Goal: Task Accomplishment & Management: Complete application form

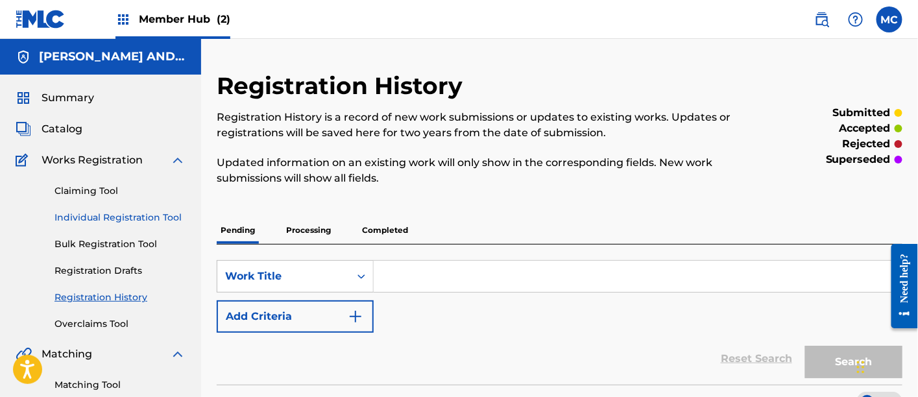
click at [134, 217] on link "Individual Registration Tool" at bounding box center [120, 218] width 131 height 14
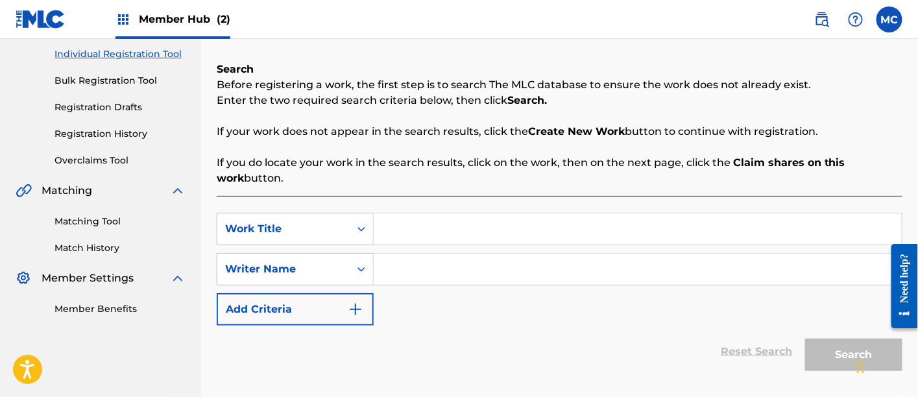
scroll to position [164, 0]
click at [443, 233] on input "Search Form" at bounding box center [638, 228] width 528 height 31
paste input "Way Too Much"
type input "Way Too Much"
click at [411, 266] on input "Search Form" at bounding box center [638, 268] width 528 height 31
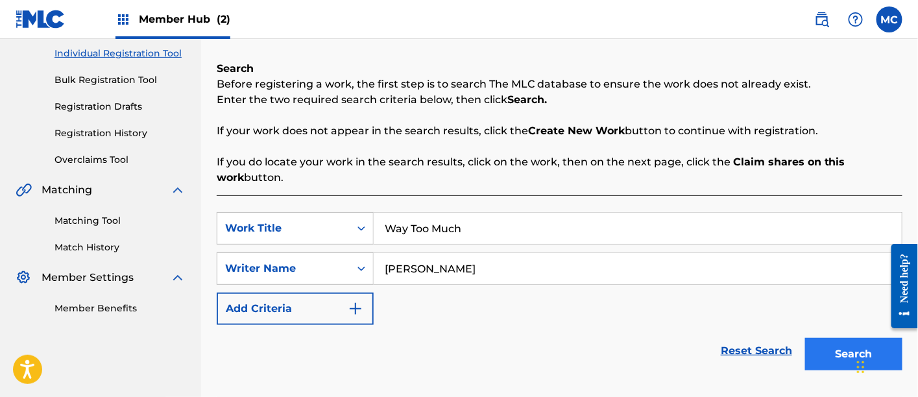
type input "[PERSON_NAME]"
click at [815, 353] on button "Search" at bounding box center [853, 354] width 97 height 32
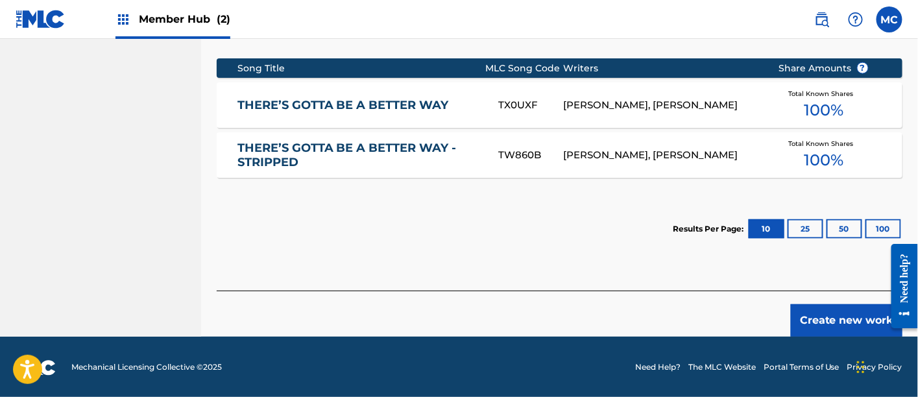
scroll to position [539, 0]
click at [832, 310] on button "Create new work" at bounding box center [847, 320] width 112 height 32
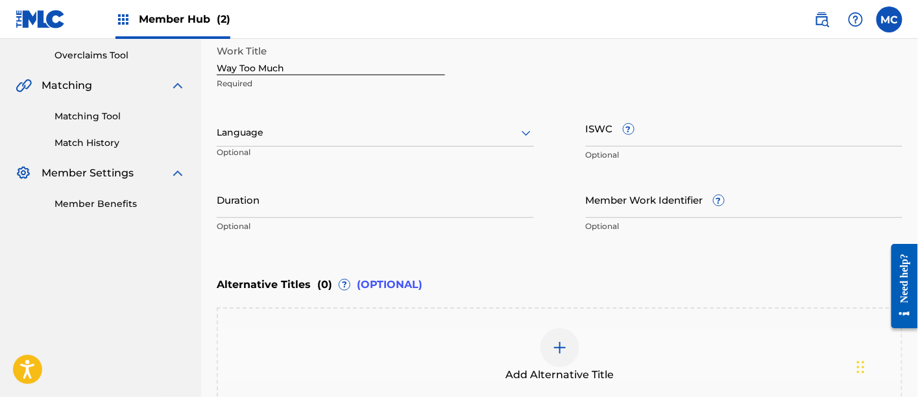
scroll to position [266, 0]
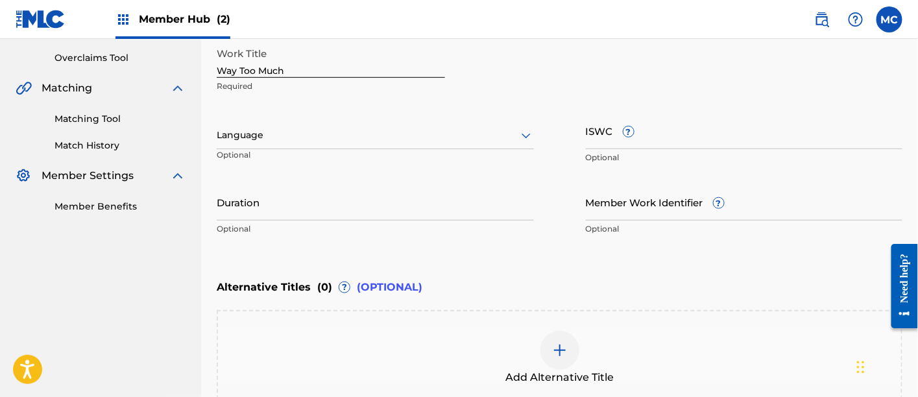
click at [302, 136] on div at bounding box center [375, 135] width 317 height 16
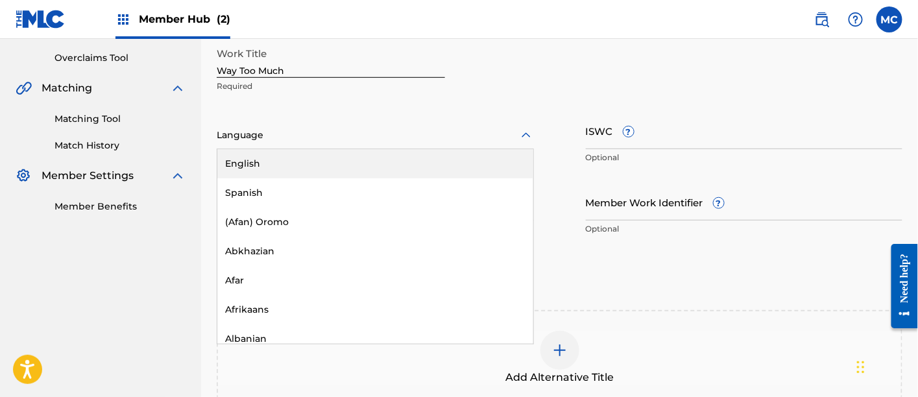
click at [308, 157] on div "English" at bounding box center [375, 163] width 316 height 29
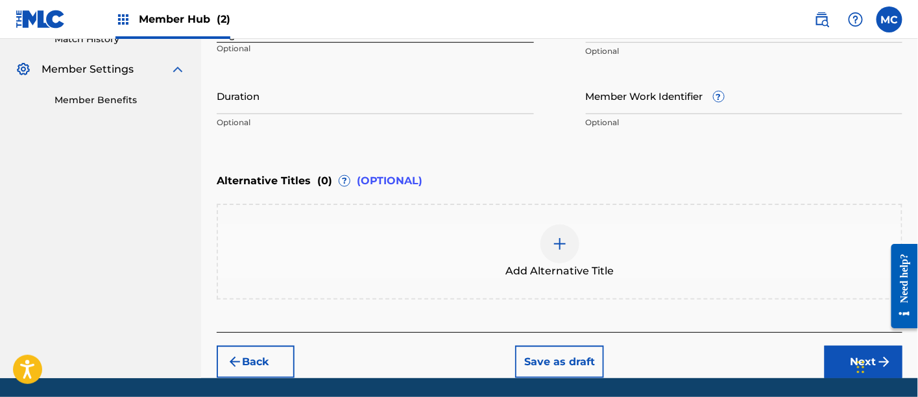
scroll to position [414, 0]
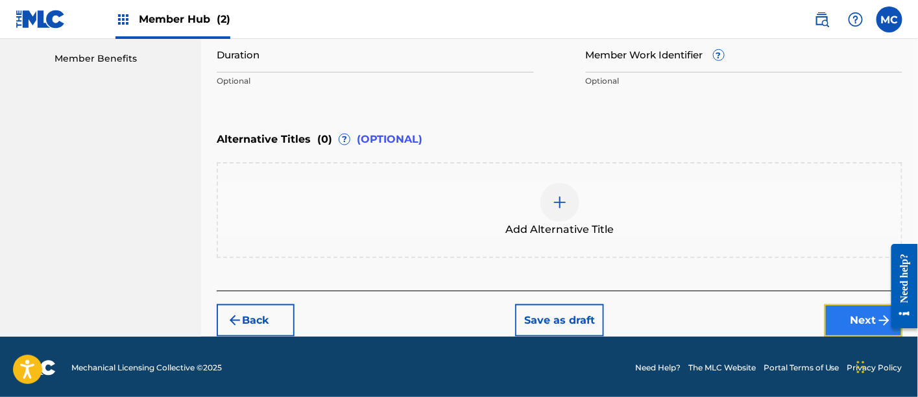
click at [833, 326] on button "Next" at bounding box center [864, 320] width 78 height 32
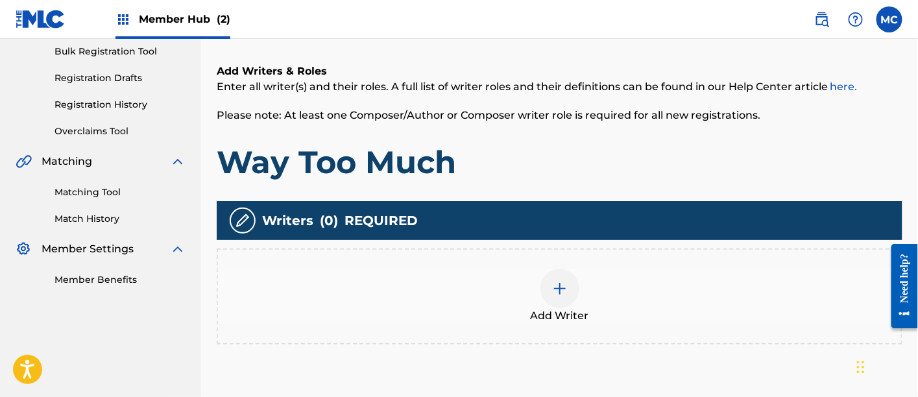
scroll to position [237, 0]
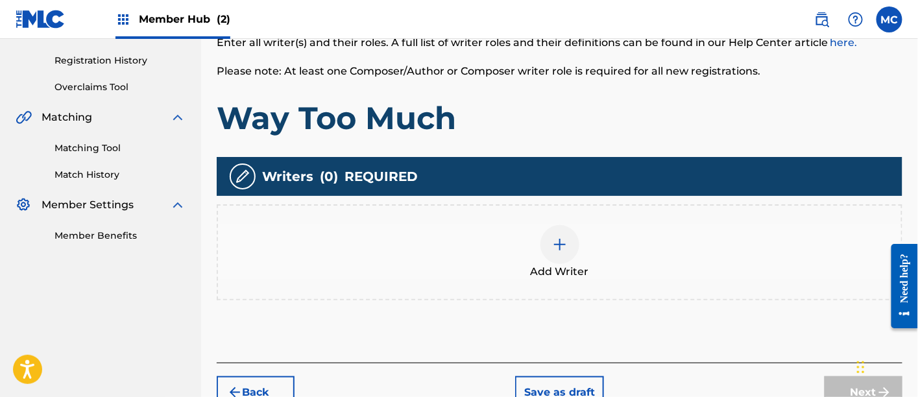
click at [543, 243] on div at bounding box center [560, 244] width 39 height 39
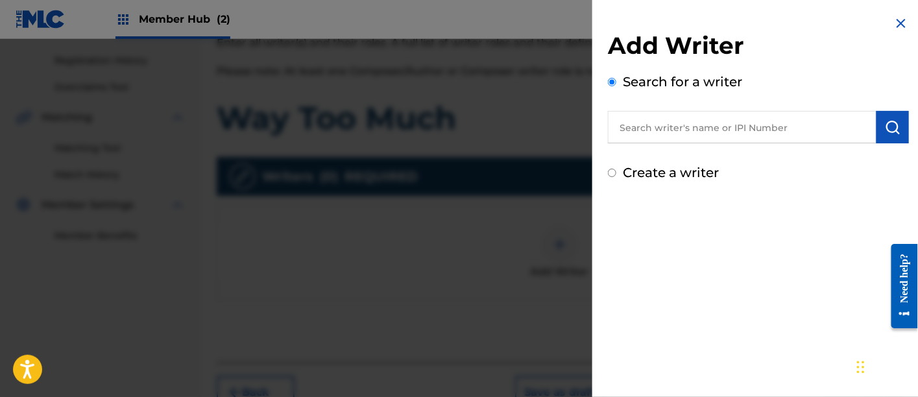
click at [654, 136] on input "text" at bounding box center [742, 127] width 269 height 32
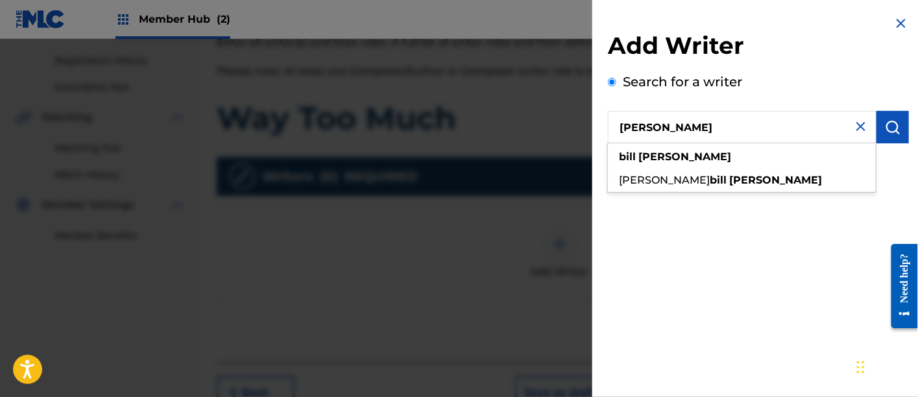
type input "[PERSON_NAME]"
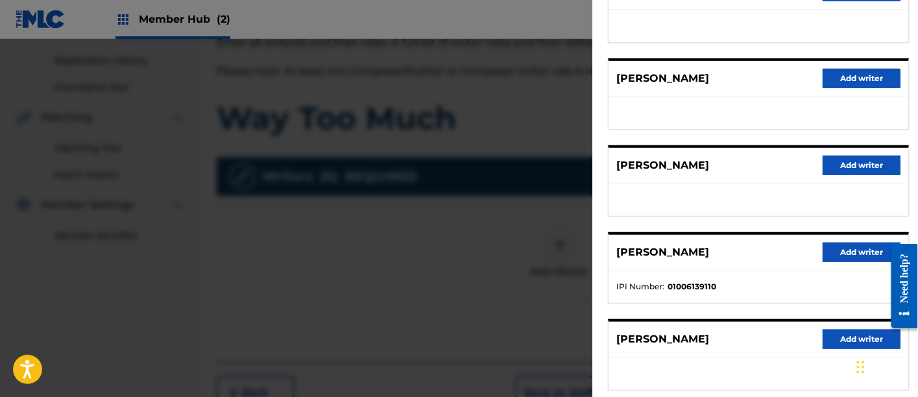
scroll to position [199, 0]
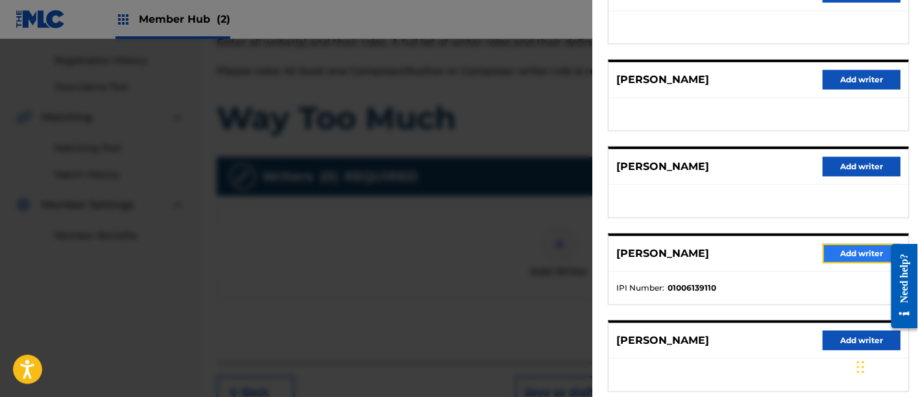
click at [873, 253] on button "Add writer" at bounding box center [862, 253] width 78 height 19
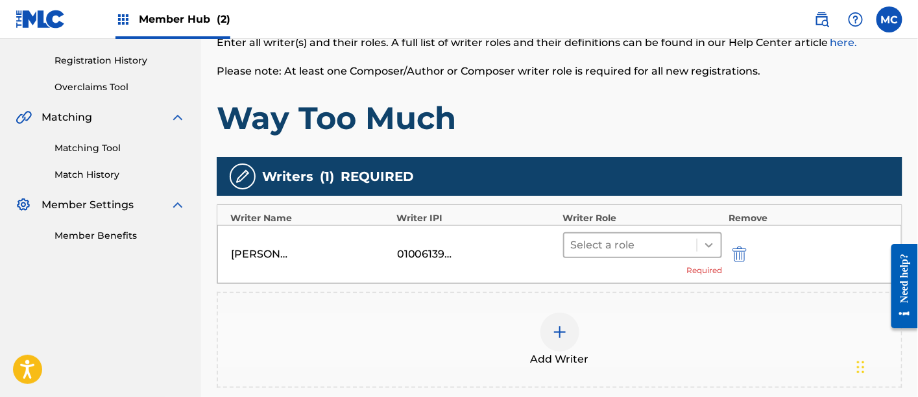
click at [702, 247] on div at bounding box center [709, 245] width 23 height 23
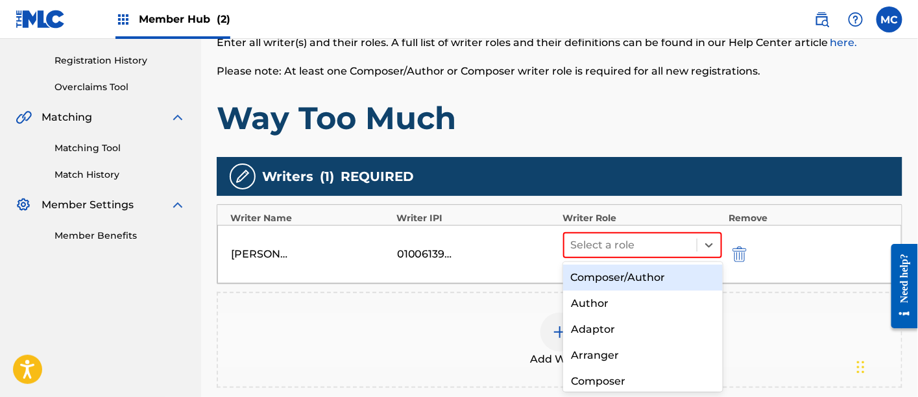
click at [675, 273] on div "Composer/Author" at bounding box center [643, 278] width 160 height 26
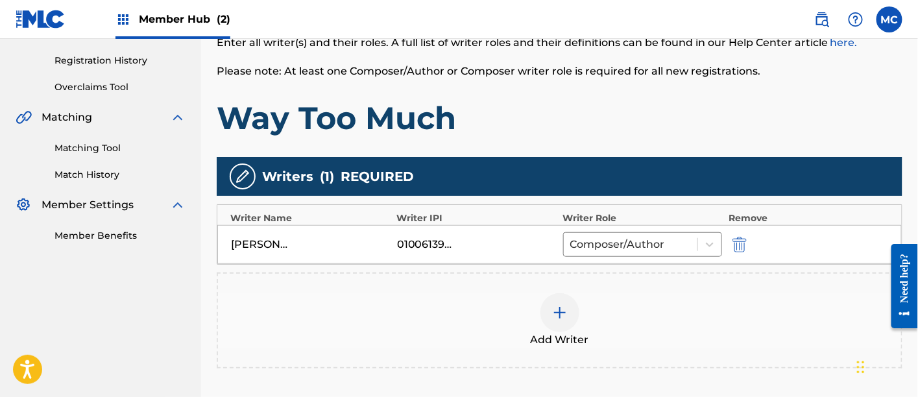
click at [563, 328] on div at bounding box center [560, 312] width 39 height 39
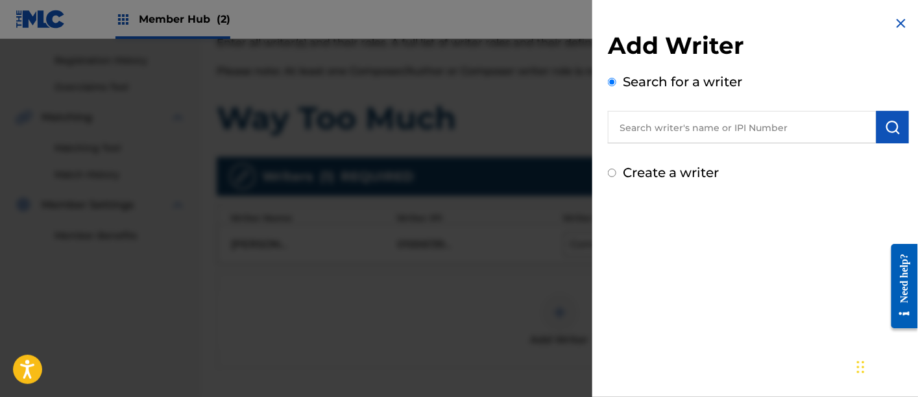
click at [661, 129] on input "text" at bounding box center [742, 127] width 269 height 32
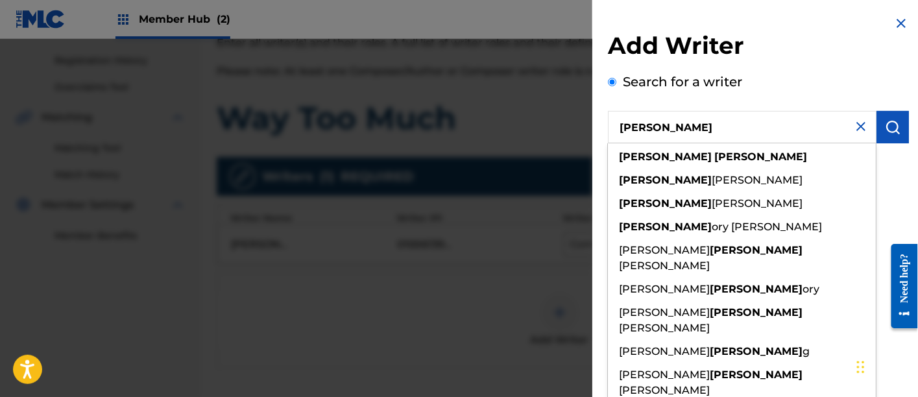
type input "[PERSON_NAME]"
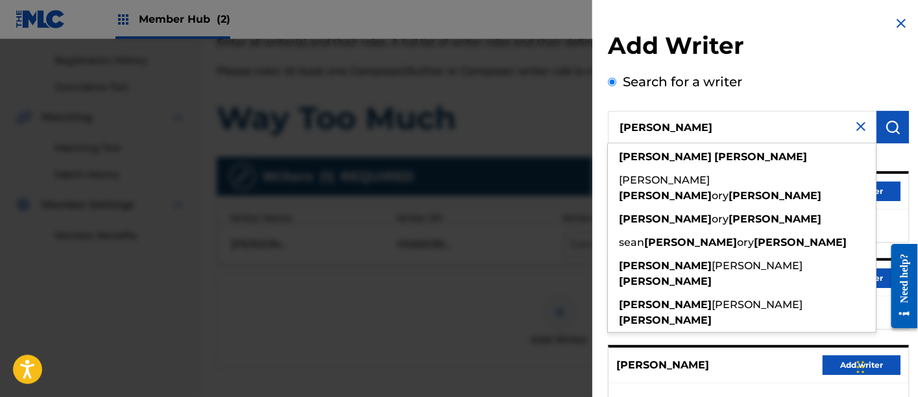
click at [809, 65] on div "Add Writer Search for a writer [PERSON_NAME] [PERSON_NAME] [PERSON_NAME] [PERSO…" at bounding box center [758, 334] width 301 height 606
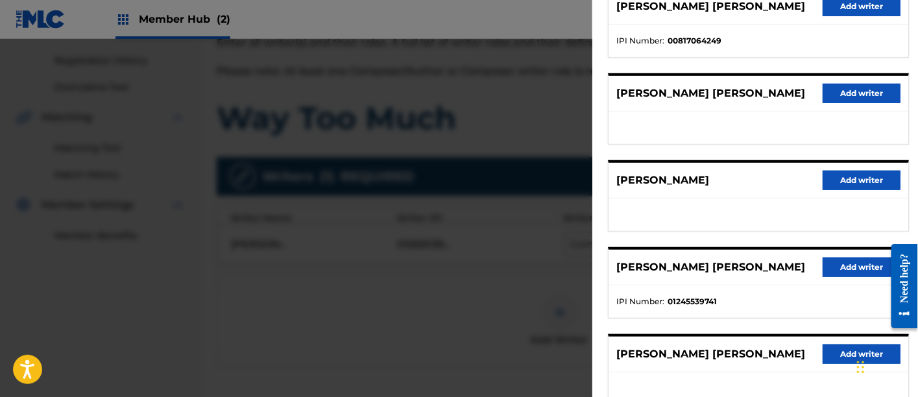
scroll to position [171, 0]
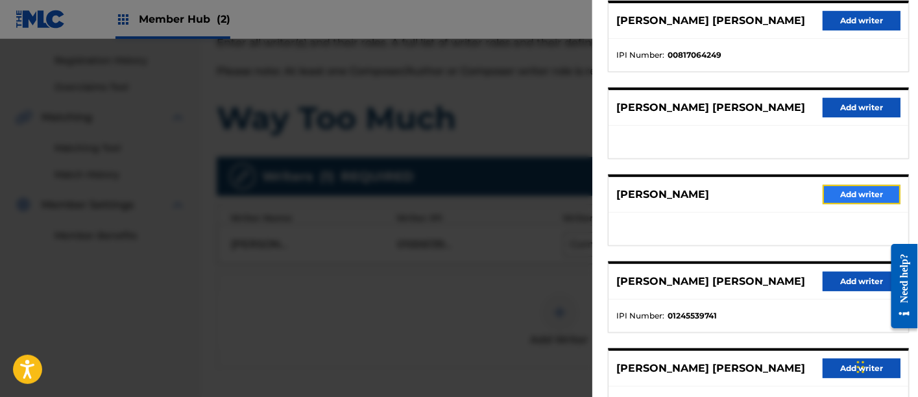
click at [846, 197] on button "Add writer" at bounding box center [862, 194] width 78 height 19
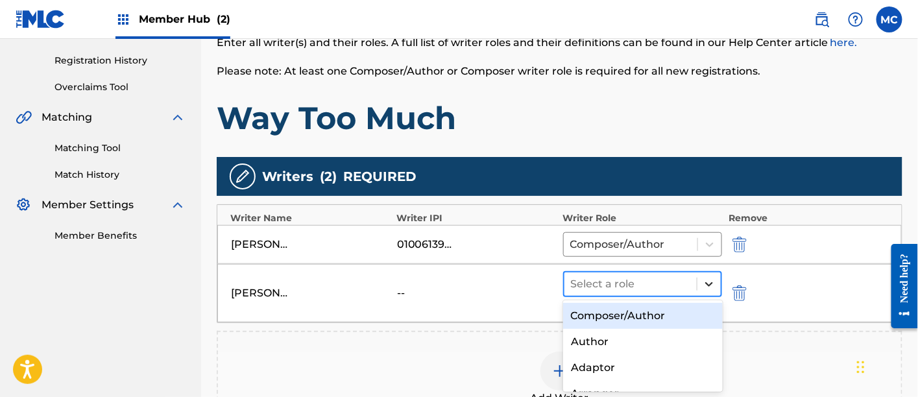
click at [702, 287] on div at bounding box center [709, 284] width 23 height 23
click at [661, 312] on div "Composer/Author" at bounding box center [643, 316] width 160 height 26
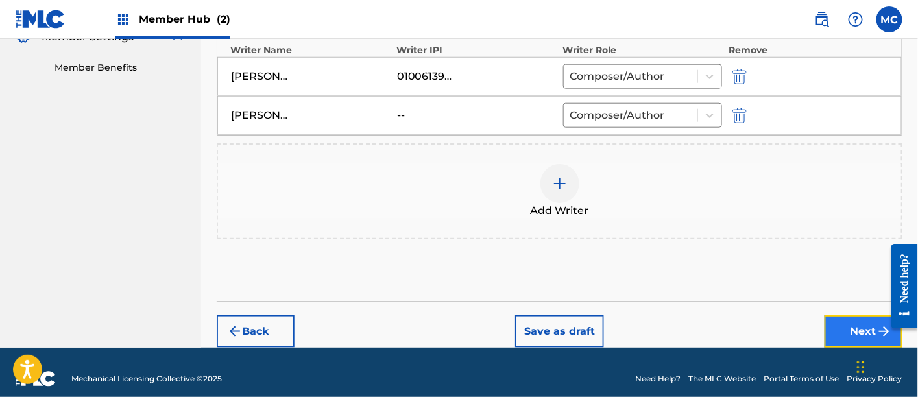
click at [837, 333] on button "Next" at bounding box center [864, 331] width 78 height 32
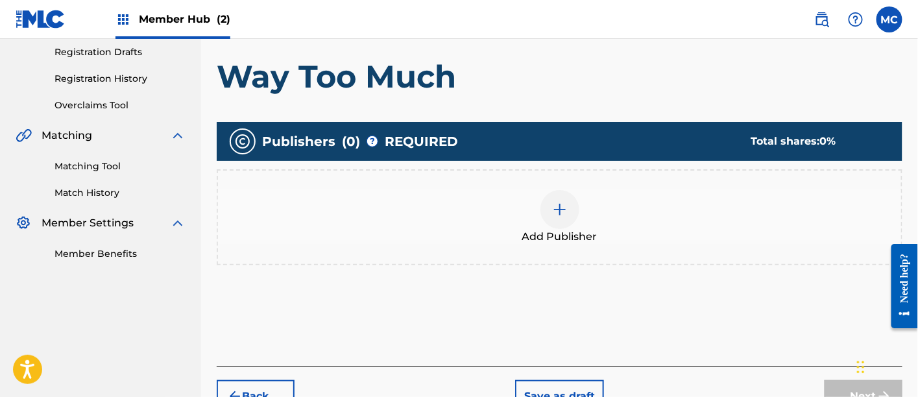
scroll to position [219, 0]
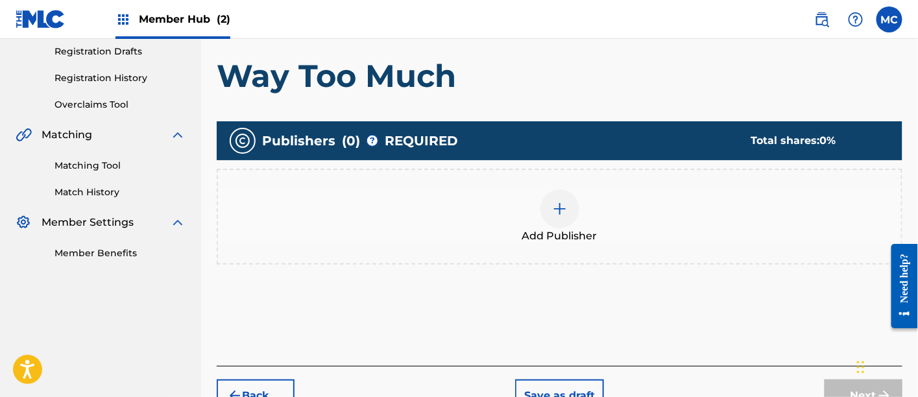
click at [569, 212] on div at bounding box center [560, 209] width 39 height 39
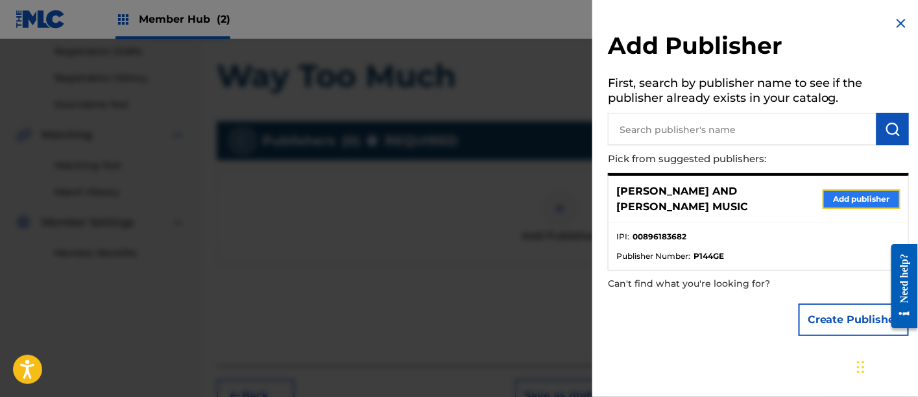
click at [827, 193] on button "Add publisher" at bounding box center [862, 199] width 78 height 19
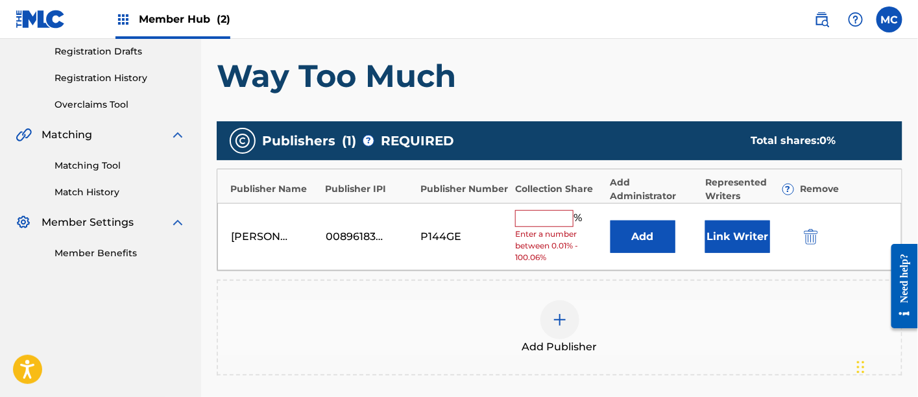
click at [541, 217] on input "text" at bounding box center [544, 218] width 58 height 17
type input "50"
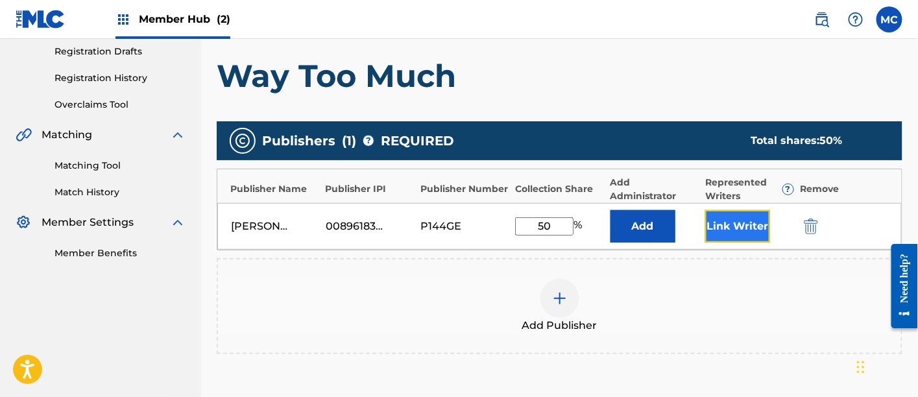
click at [751, 226] on button "Link Writer" at bounding box center [738, 226] width 65 height 32
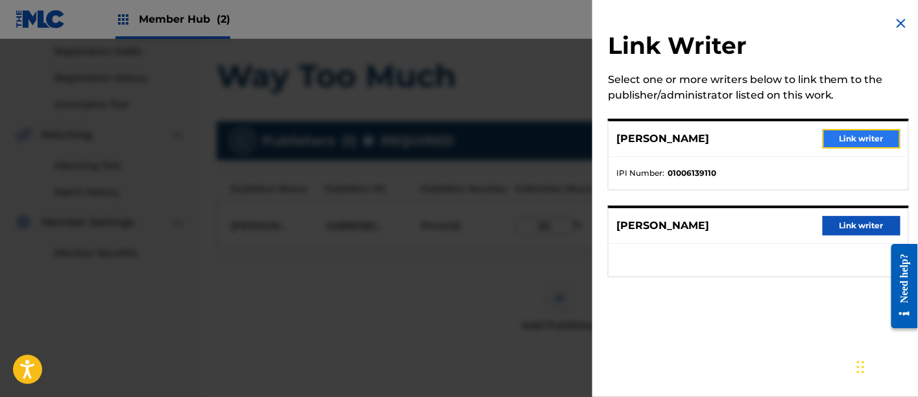
click at [874, 136] on button "Link writer" at bounding box center [862, 138] width 78 height 19
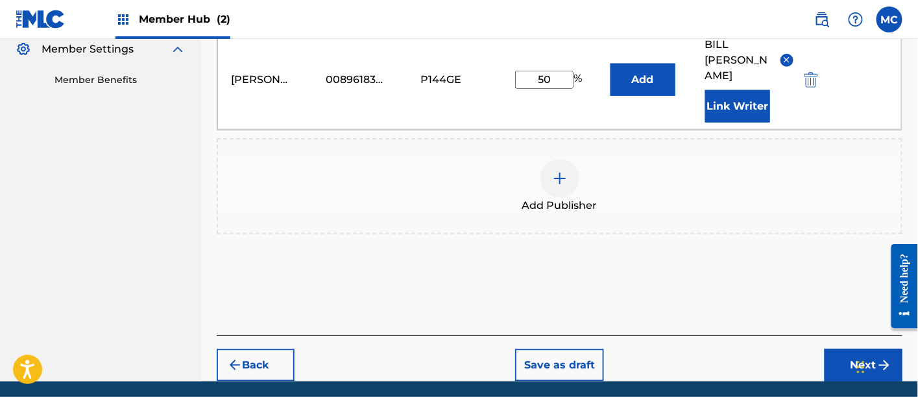
scroll to position [421, 0]
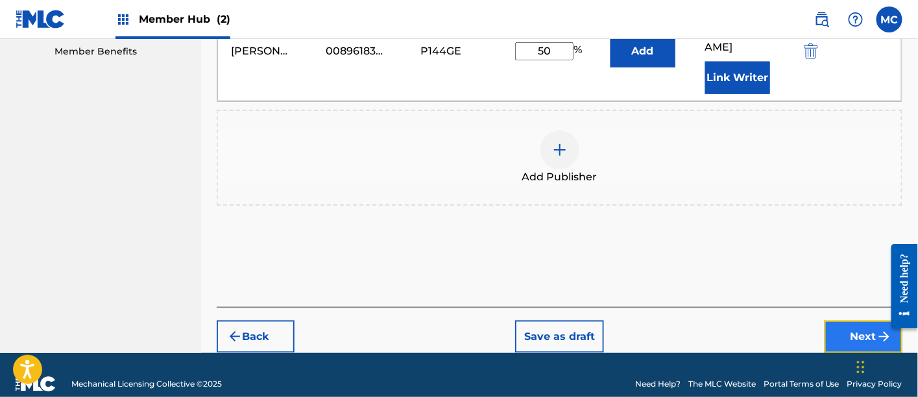
click at [837, 321] on button "Next" at bounding box center [864, 337] width 78 height 32
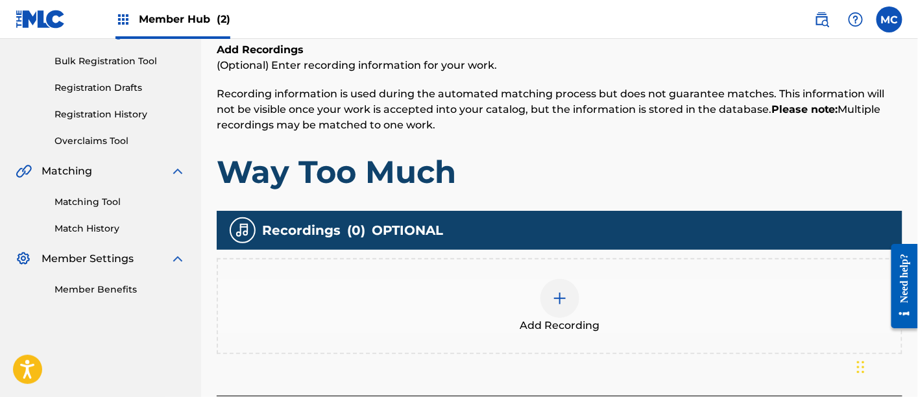
scroll to position [198, 0]
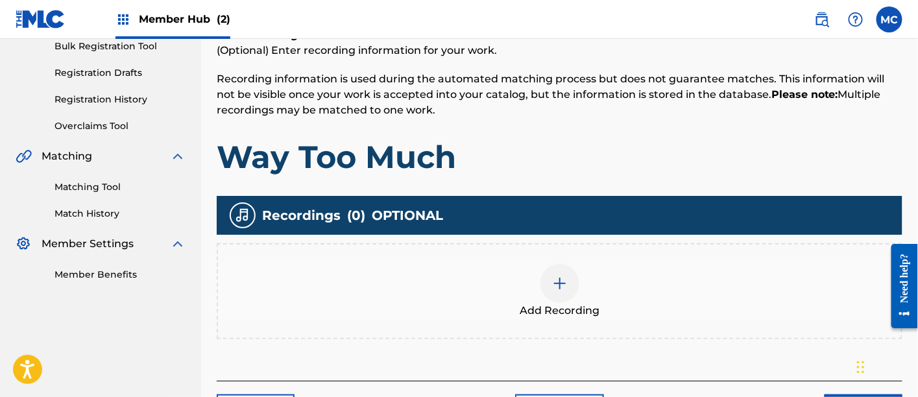
click at [561, 276] on img at bounding box center [560, 284] width 16 height 16
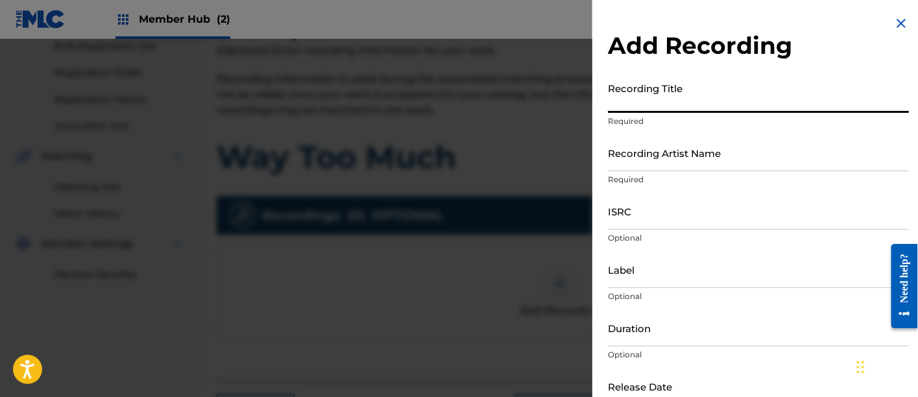
click at [642, 109] on input "Recording Title" at bounding box center [758, 94] width 301 height 37
paste input "Way Too Much"
type input "Way Too Much"
click at [623, 162] on input "Recording Artist Name" at bounding box center [758, 152] width 301 height 37
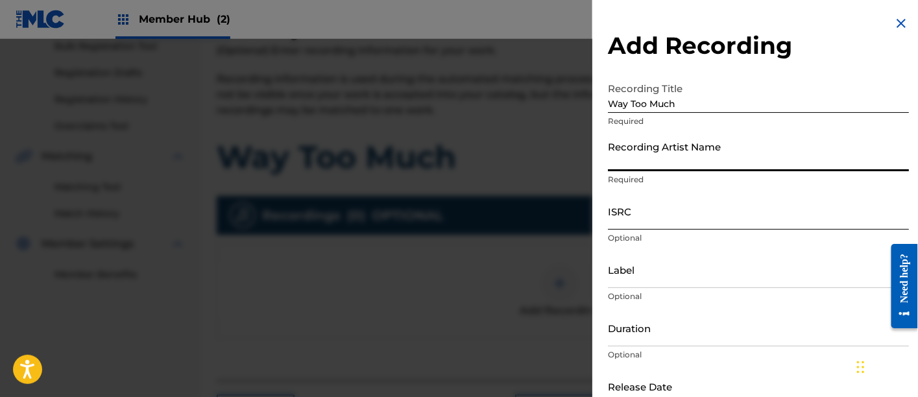
type input "[PERSON_NAME]"
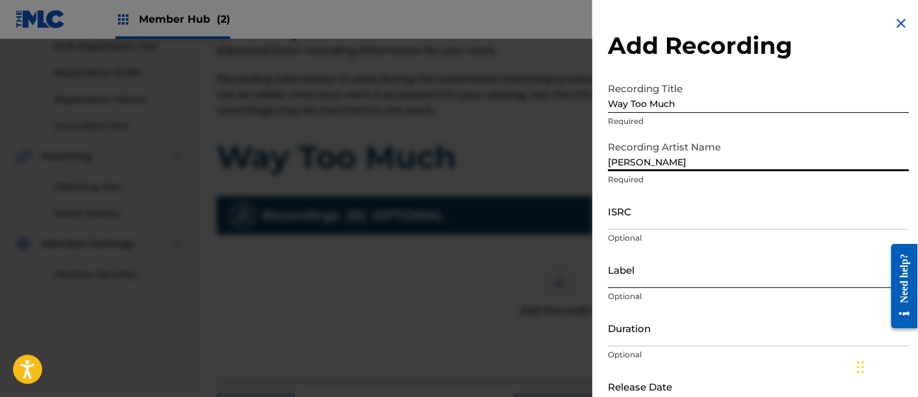
scroll to position [77, 0]
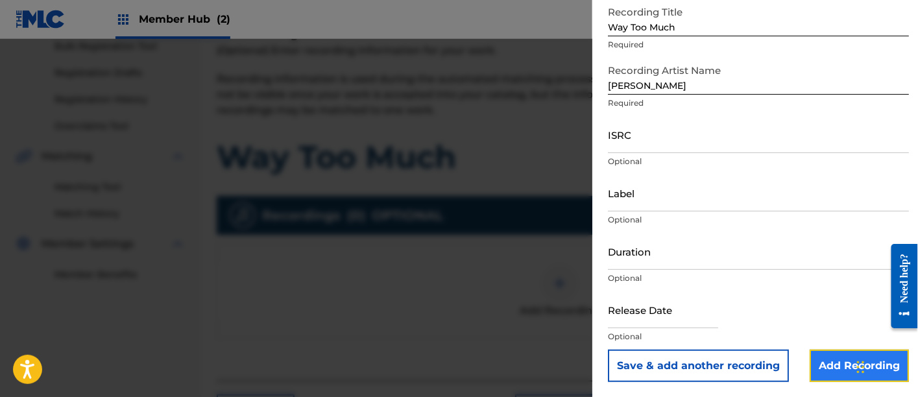
click at [824, 378] on input "Add Recording" at bounding box center [859, 366] width 99 height 32
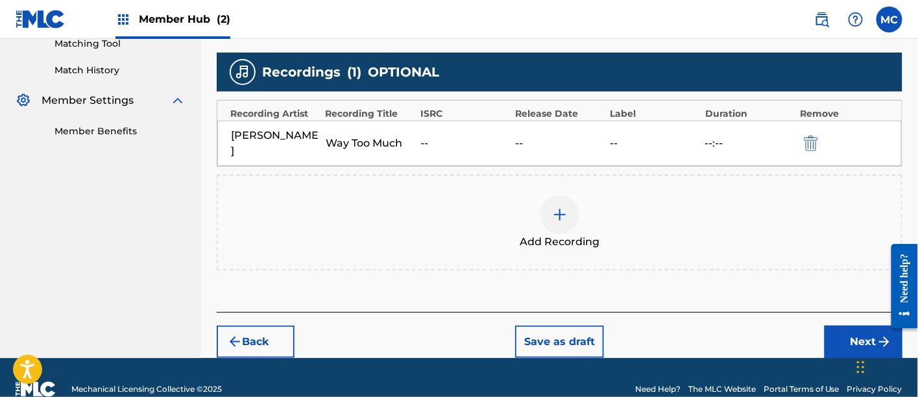
scroll to position [346, 0]
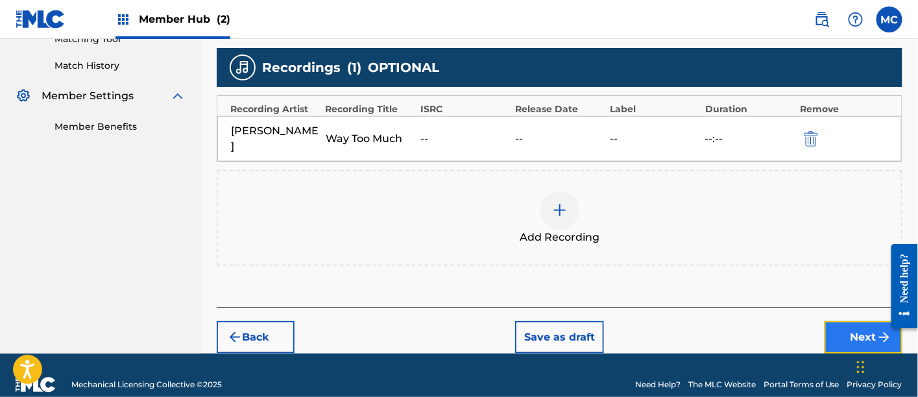
click at [837, 321] on button "Next" at bounding box center [864, 337] width 78 height 32
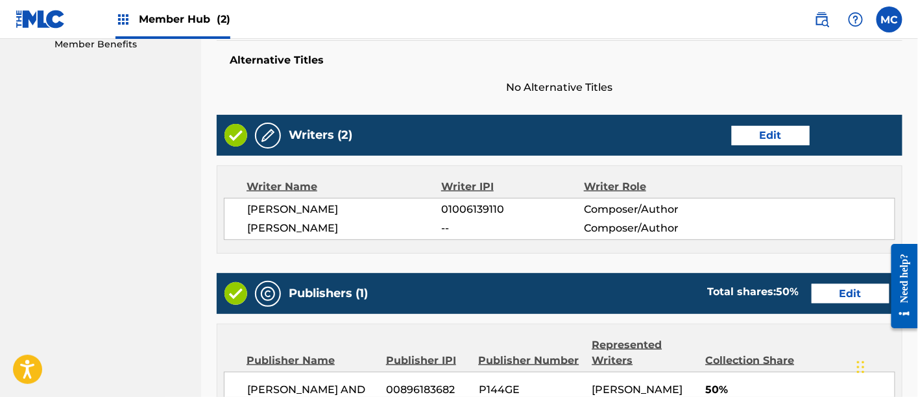
scroll to position [738, 0]
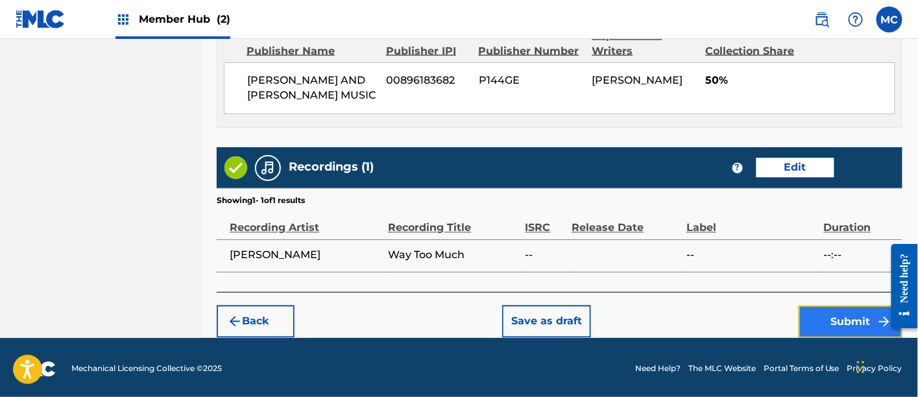
click at [821, 325] on button "Submit" at bounding box center [851, 322] width 104 height 32
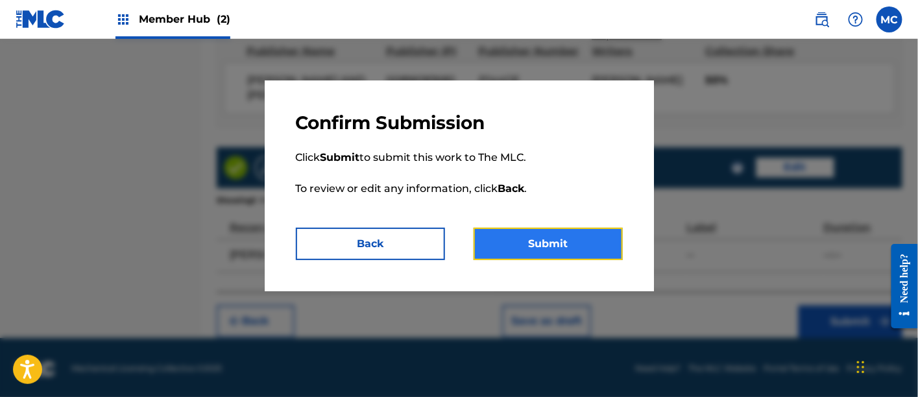
click at [548, 245] on button "Submit" at bounding box center [548, 244] width 149 height 32
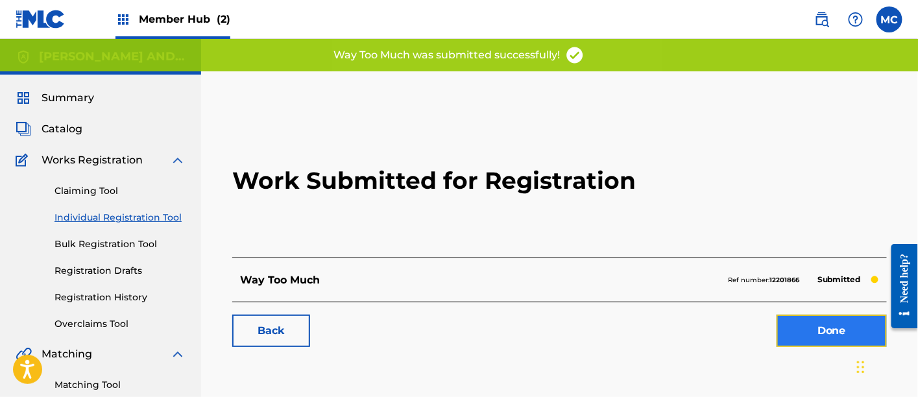
click at [813, 333] on link "Done" at bounding box center [832, 331] width 110 height 32
